Goal: Navigation & Orientation: Find specific page/section

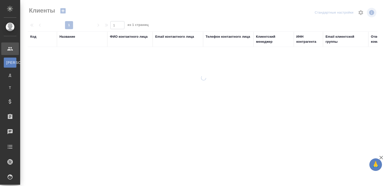
select select "RU"
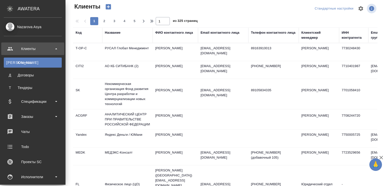
click at [57, 49] on div "Клиенты" at bounding box center [33, 49] width 58 height 8
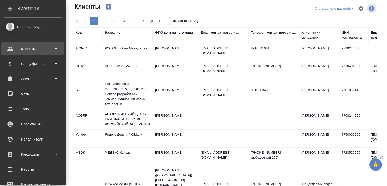
click at [57, 49] on div "Клиенты" at bounding box center [33, 49] width 58 height 8
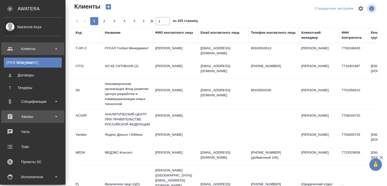
click at [57, 115] on div "Заказы" at bounding box center [33, 117] width 58 height 8
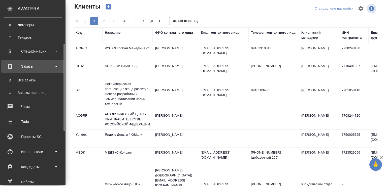
scroll to position [76, 0]
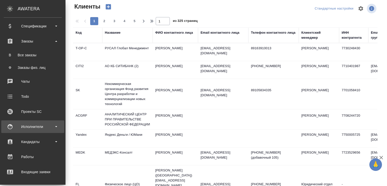
click at [57, 123] on div "Исполнители" at bounding box center [33, 127] width 58 height 8
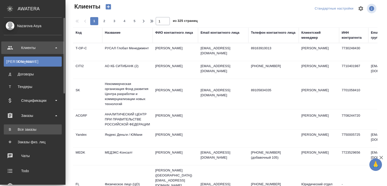
scroll to position [0, 0]
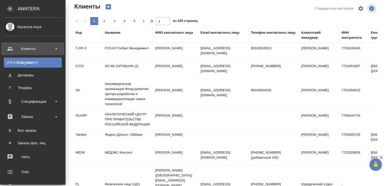
click at [55, 48] on div "Клиенты" at bounding box center [33, 49] width 58 height 8
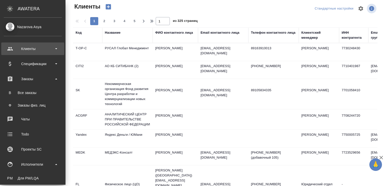
click at [56, 49] on div "Клиенты" at bounding box center [33, 49] width 58 height 8
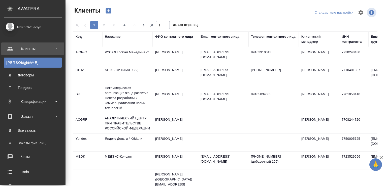
click at [31, 52] on div "Клиенты" at bounding box center [33, 49] width 58 height 8
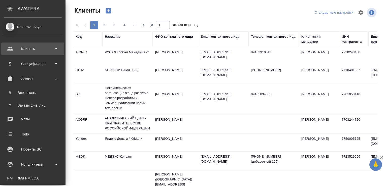
click at [31, 52] on div "Клиенты" at bounding box center [33, 49] width 58 height 8
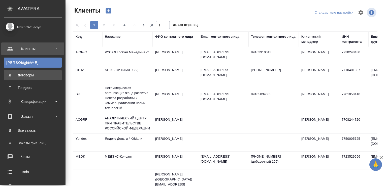
click at [17, 77] on div "Договоры" at bounding box center [32, 75] width 53 height 5
